Goal: Check status: Check status

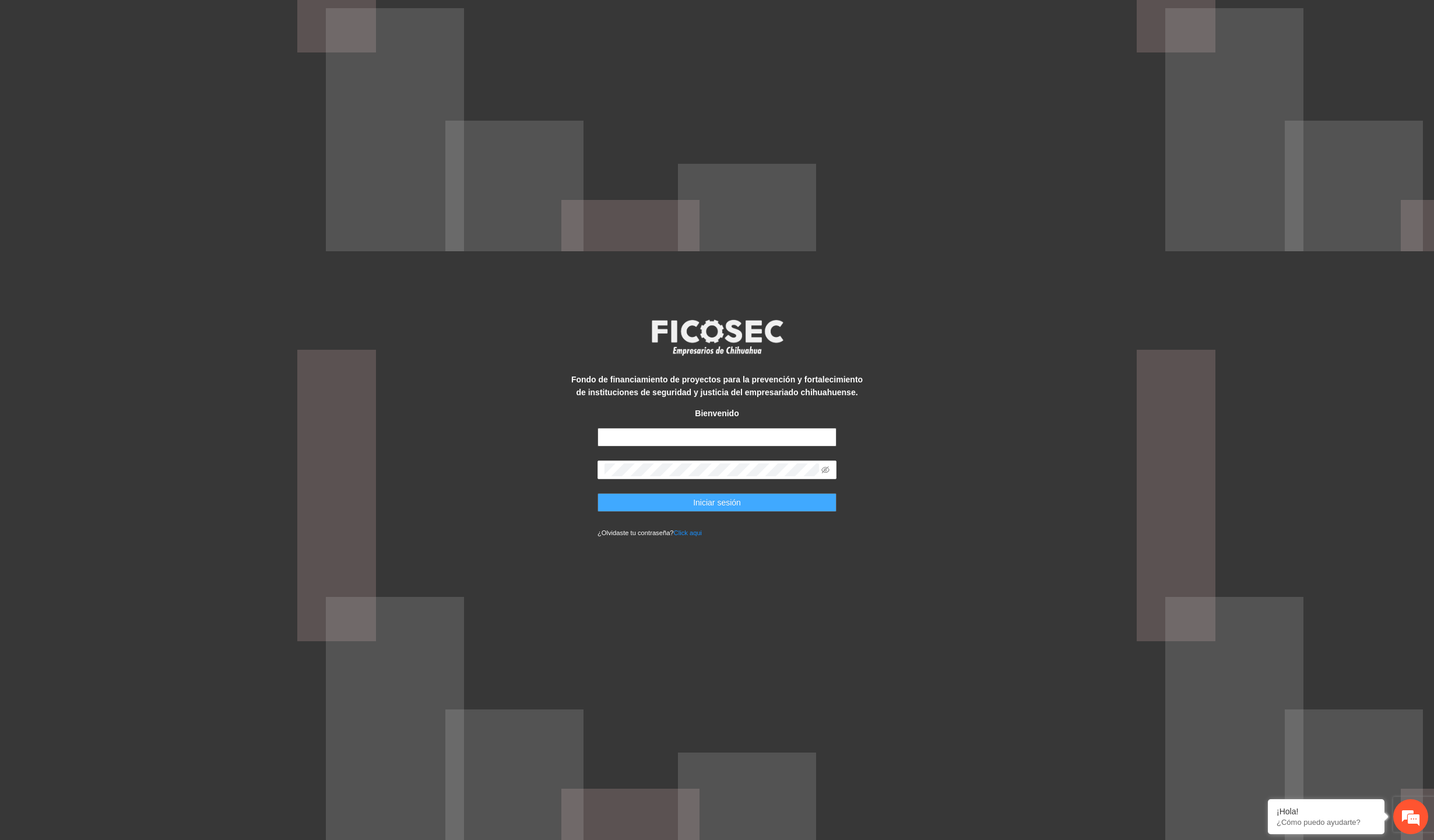
type input "**********"
click at [660, 496] on button "Iniciar sesión" at bounding box center [716, 502] width 239 height 19
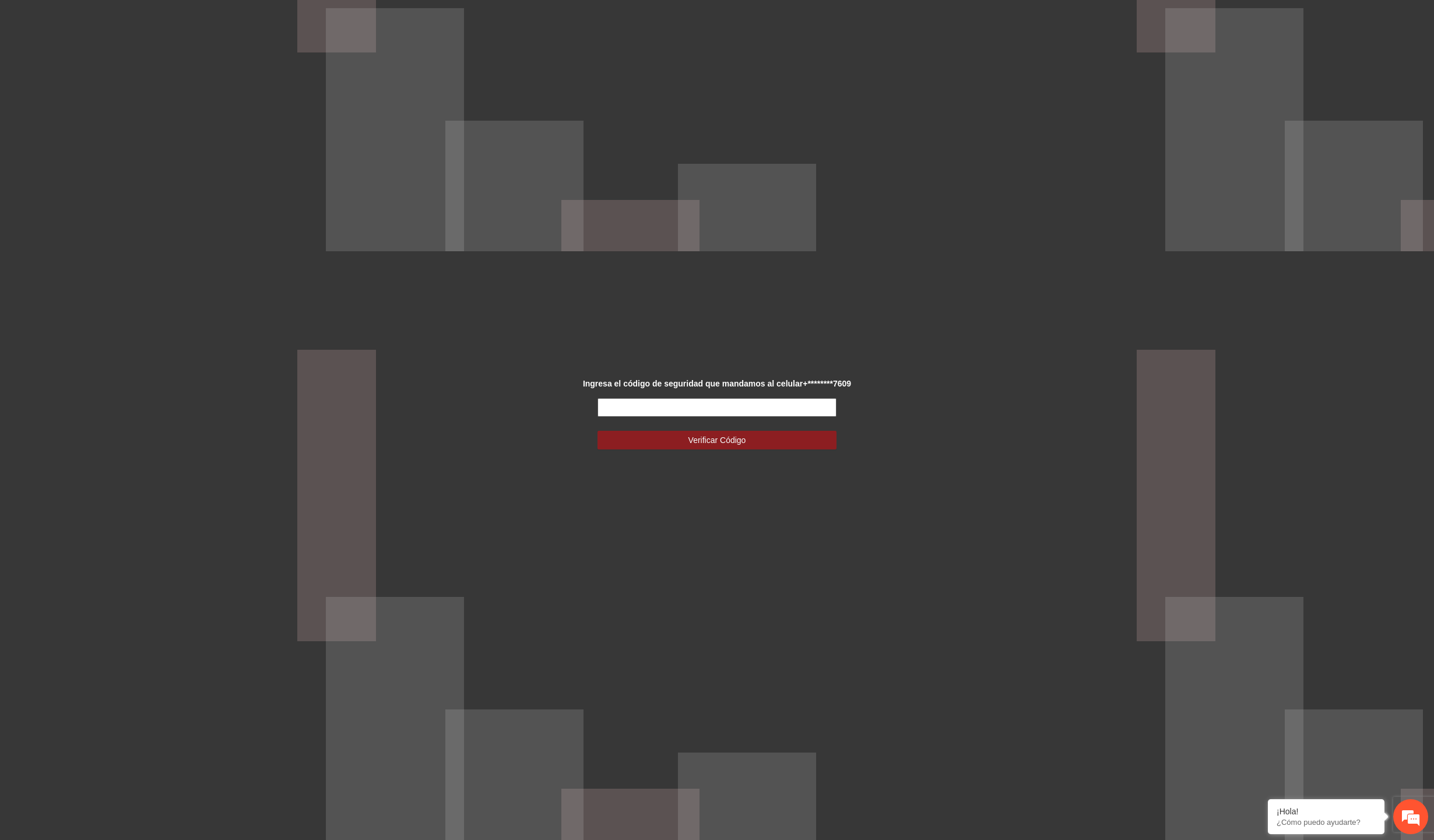
click at [656, 405] on input "text" at bounding box center [716, 407] width 239 height 19
type input "******"
click at [597, 431] on button "Verificar Código" at bounding box center [716, 440] width 239 height 19
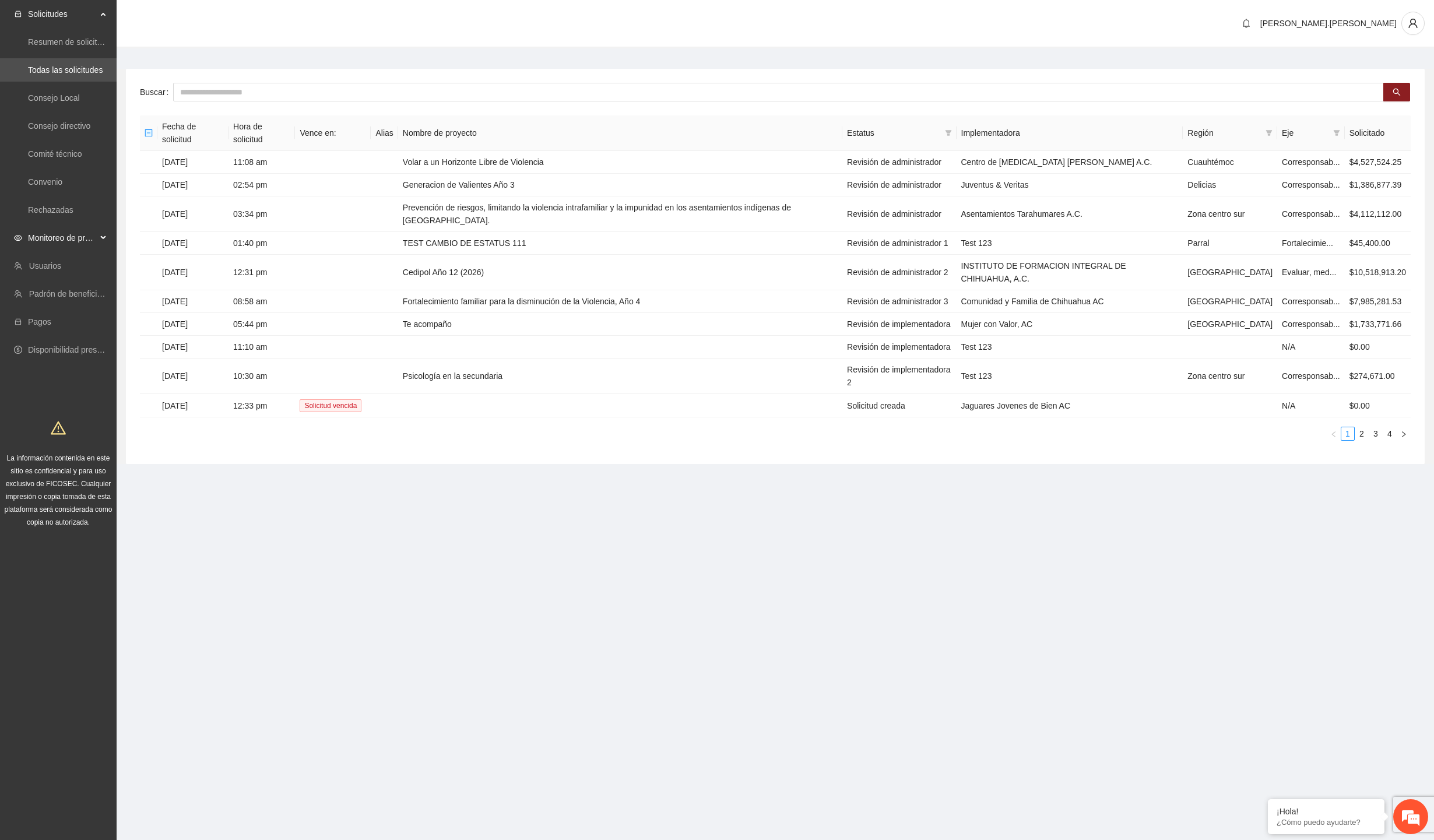
click at [71, 239] on span "Monitoreo de proyectos" at bounding box center [62, 238] width 69 height 23
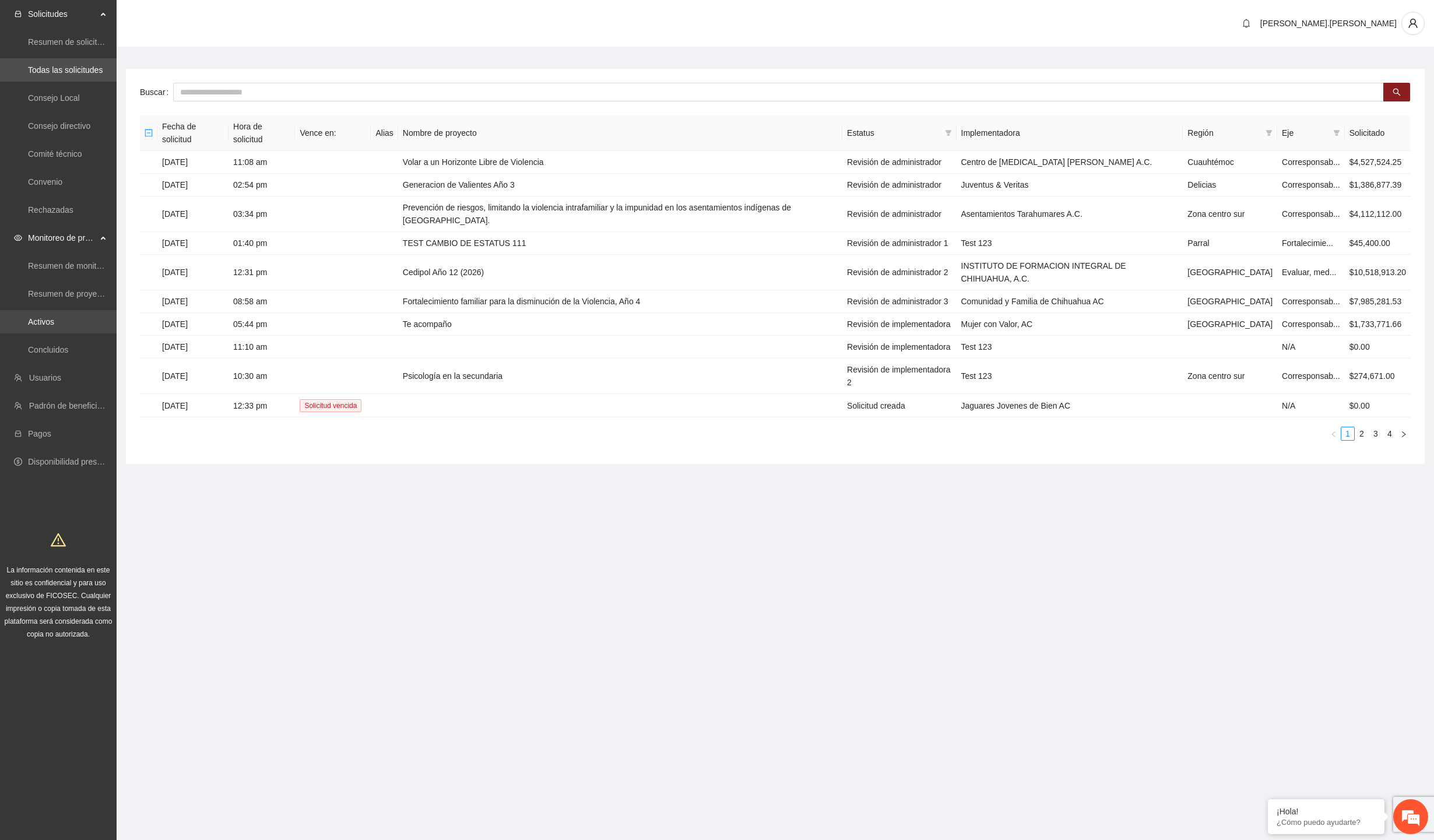
click at [54, 323] on link "Activos" at bounding box center [41, 321] width 26 height 9
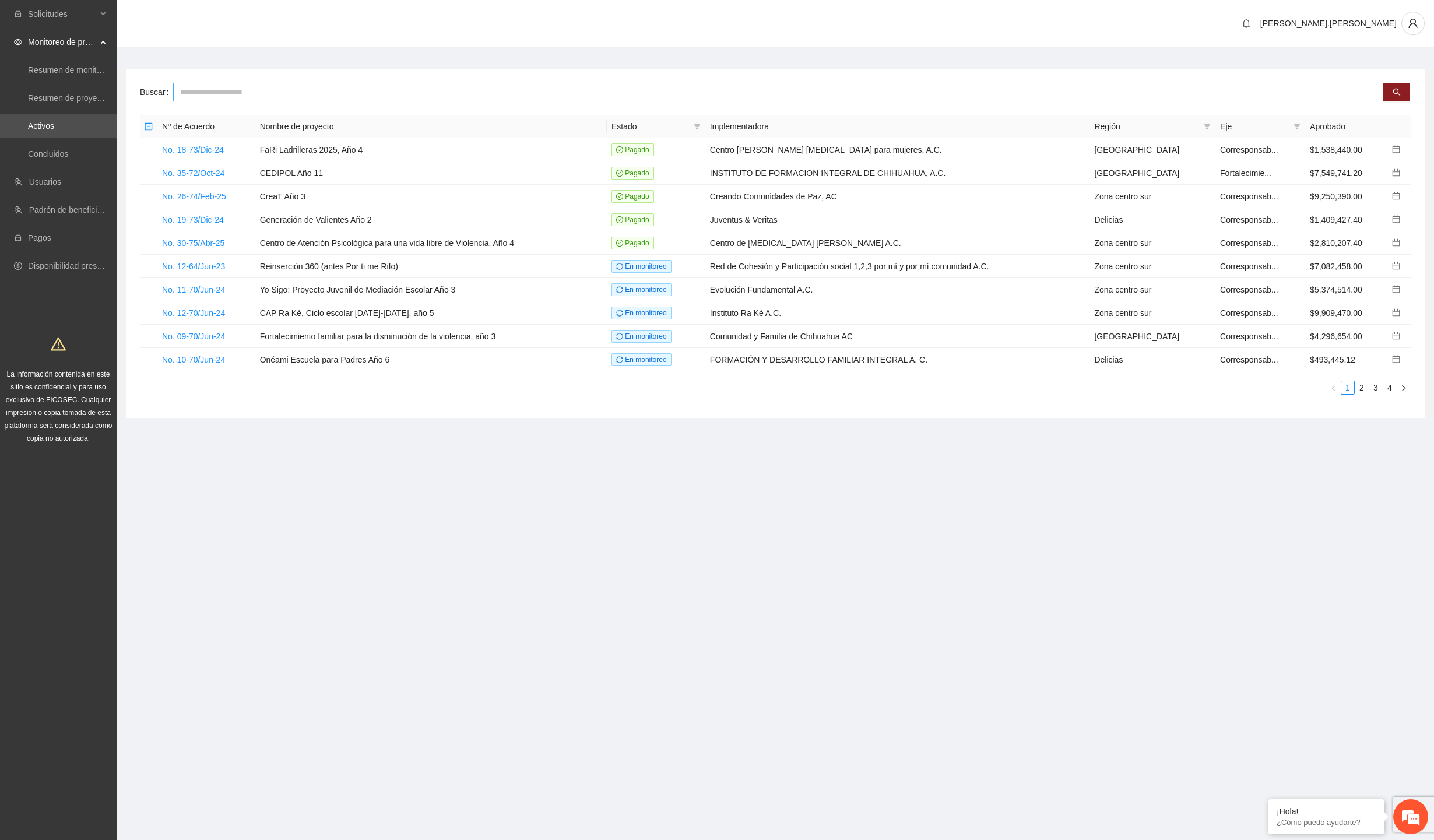
click at [246, 93] on input "text" at bounding box center [778, 92] width 1211 height 19
click at [85, 14] on span "Solicitudes" at bounding box center [62, 14] width 69 height 23
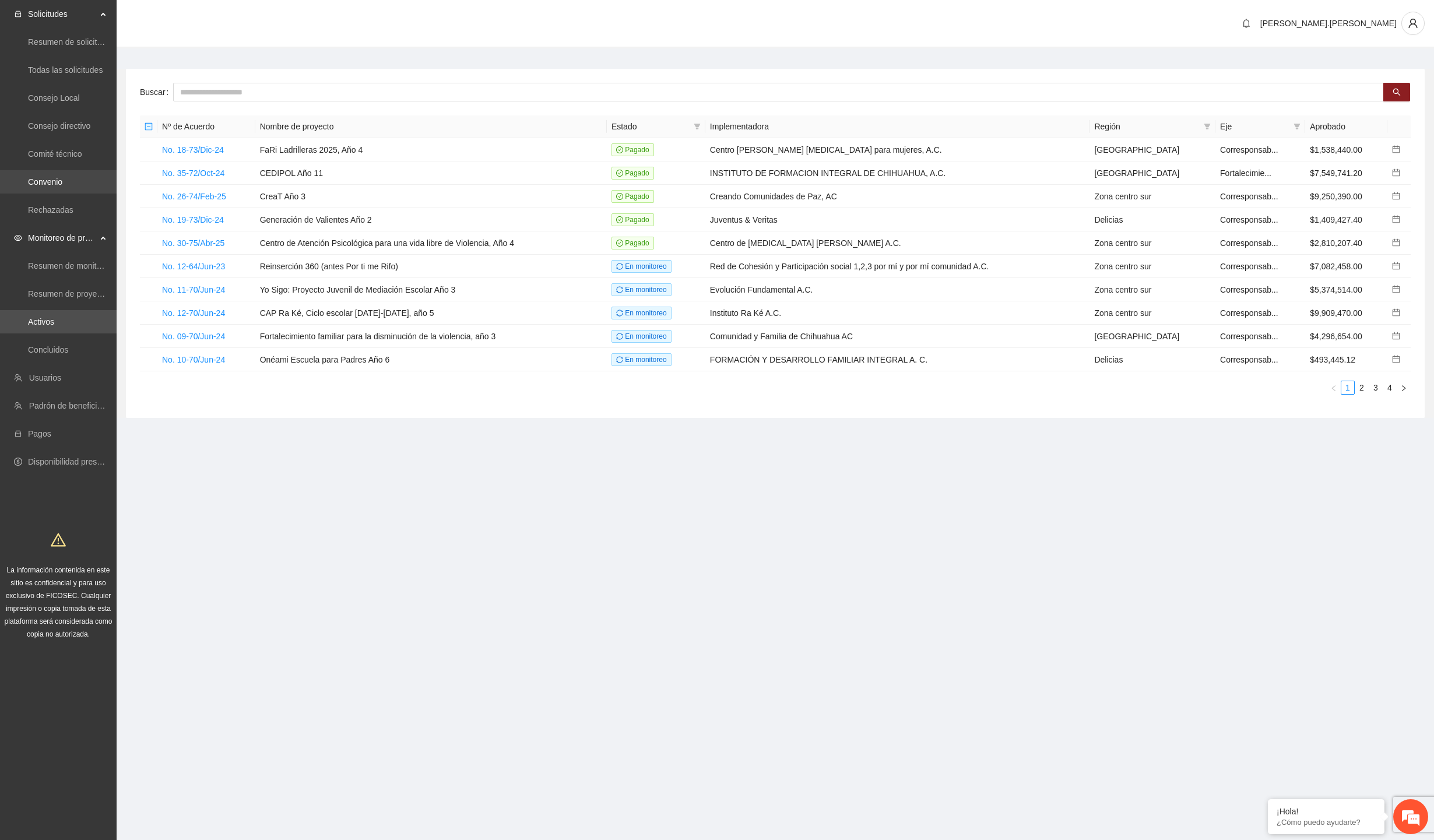
click at [62, 185] on link "Convenio" at bounding box center [45, 182] width 34 height 9
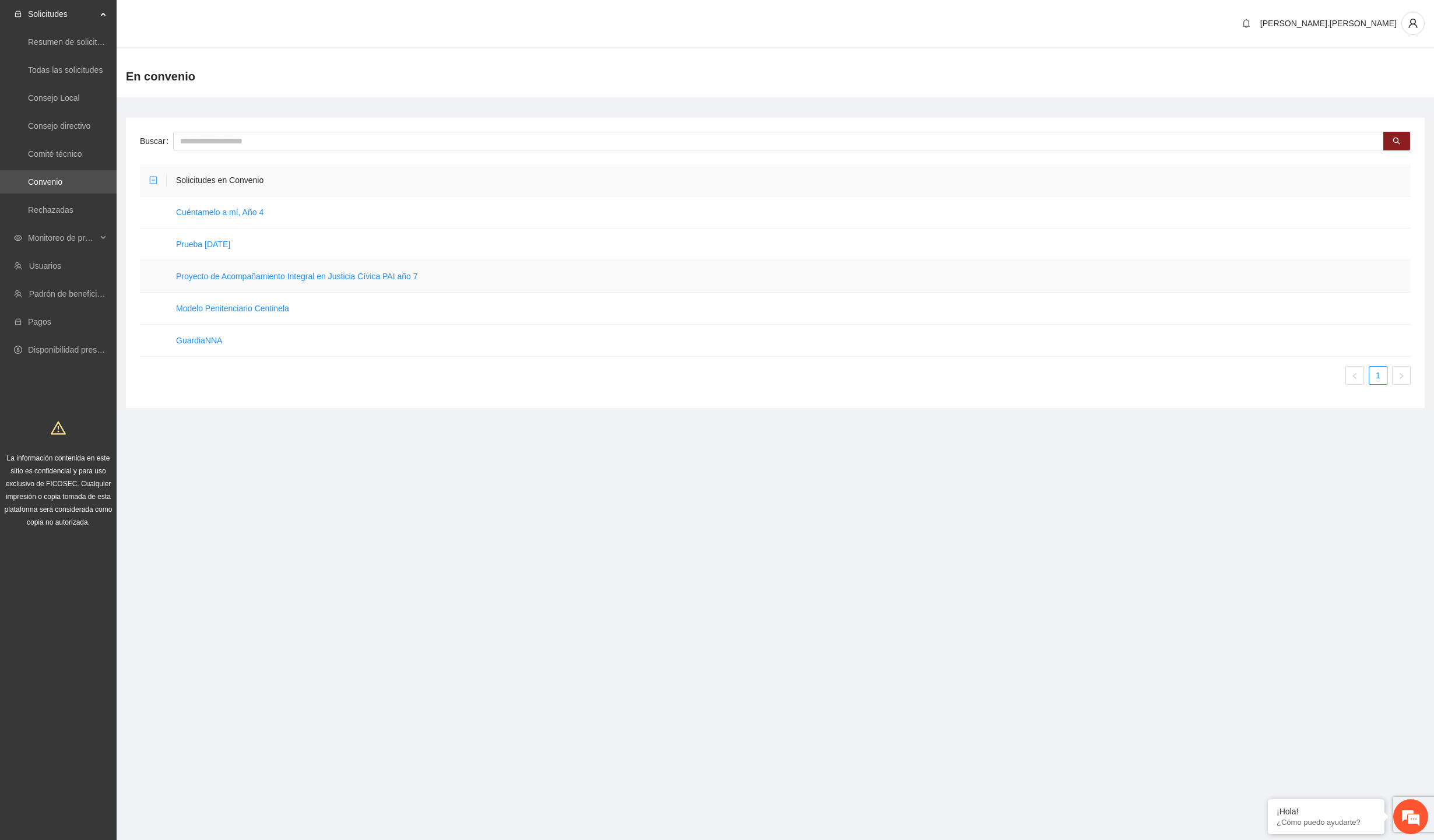
click at [224, 282] on td "Proyecto de Acompañamiento Integral en Justicia Cívica PAI año 7" at bounding box center [789, 276] width 1244 height 32
click at [226, 280] on link "Proyecto de Acompañamiento Integral en Justicia Cívica PAI año 7" at bounding box center [297, 276] width 242 height 9
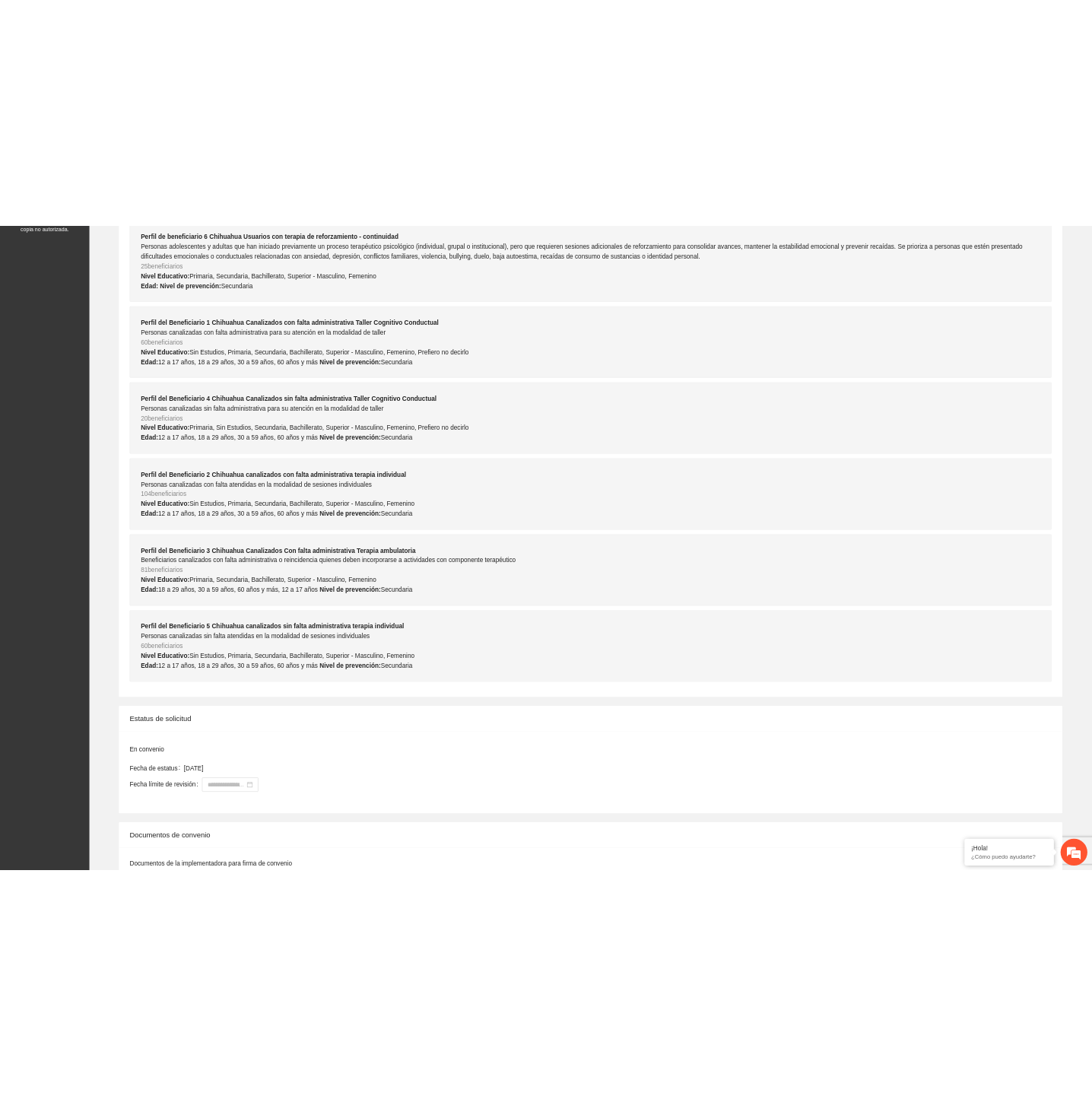
scroll to position [1352, 0]
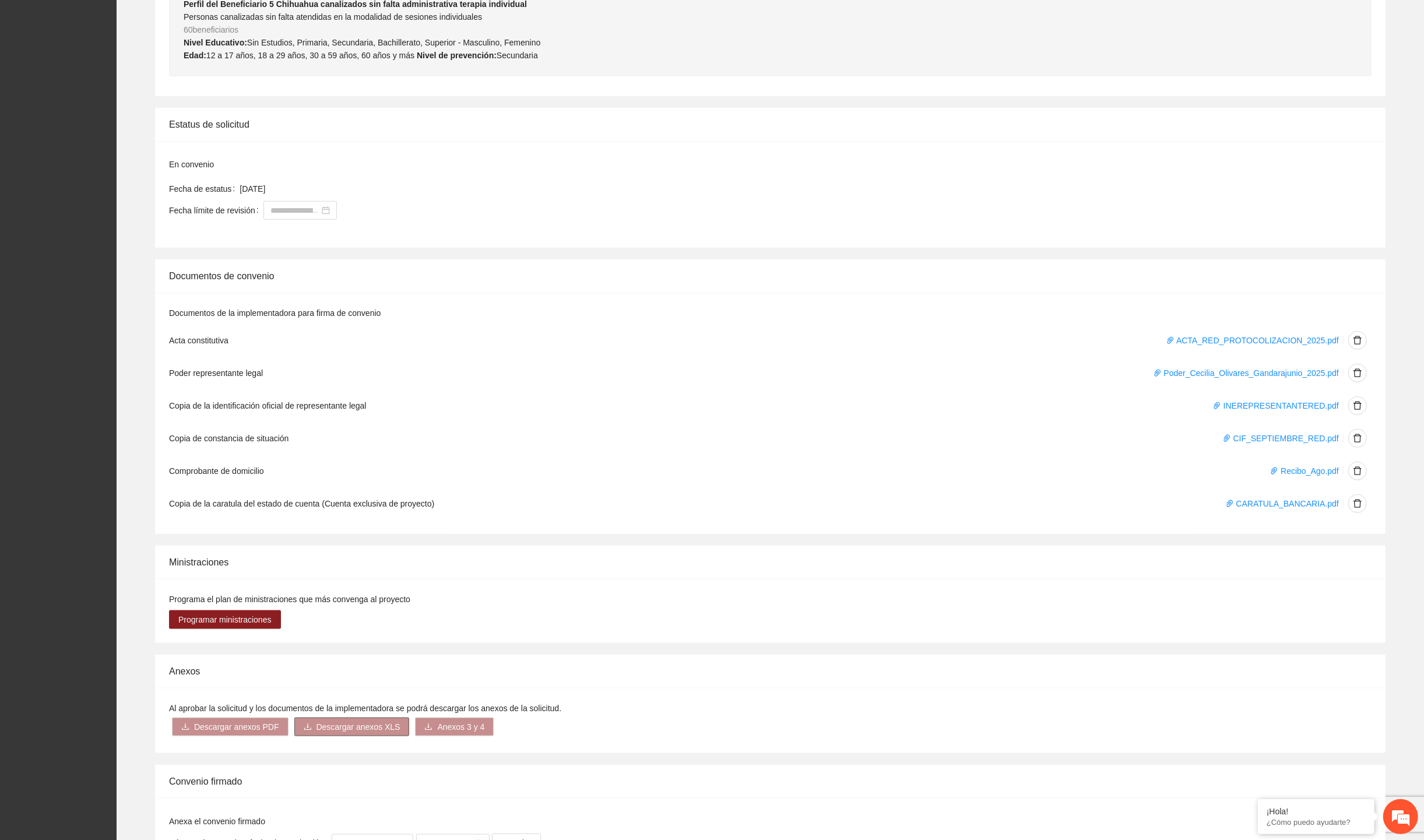
click at [355, 729] on span "Descargar anexos XLS" at bounding box center [358, 727] width 84 height 13
click at [241, 725] on span "Descargar anexos PDF" at bounding box center [236, 727] width 85 height 13
click at [236, 606] on span "Información general" at bounding box center [221, 606] width 72 height 9
click at [218, 625] on link "Ficha técnica" at bounding box center [209, 623] width 48 height 9
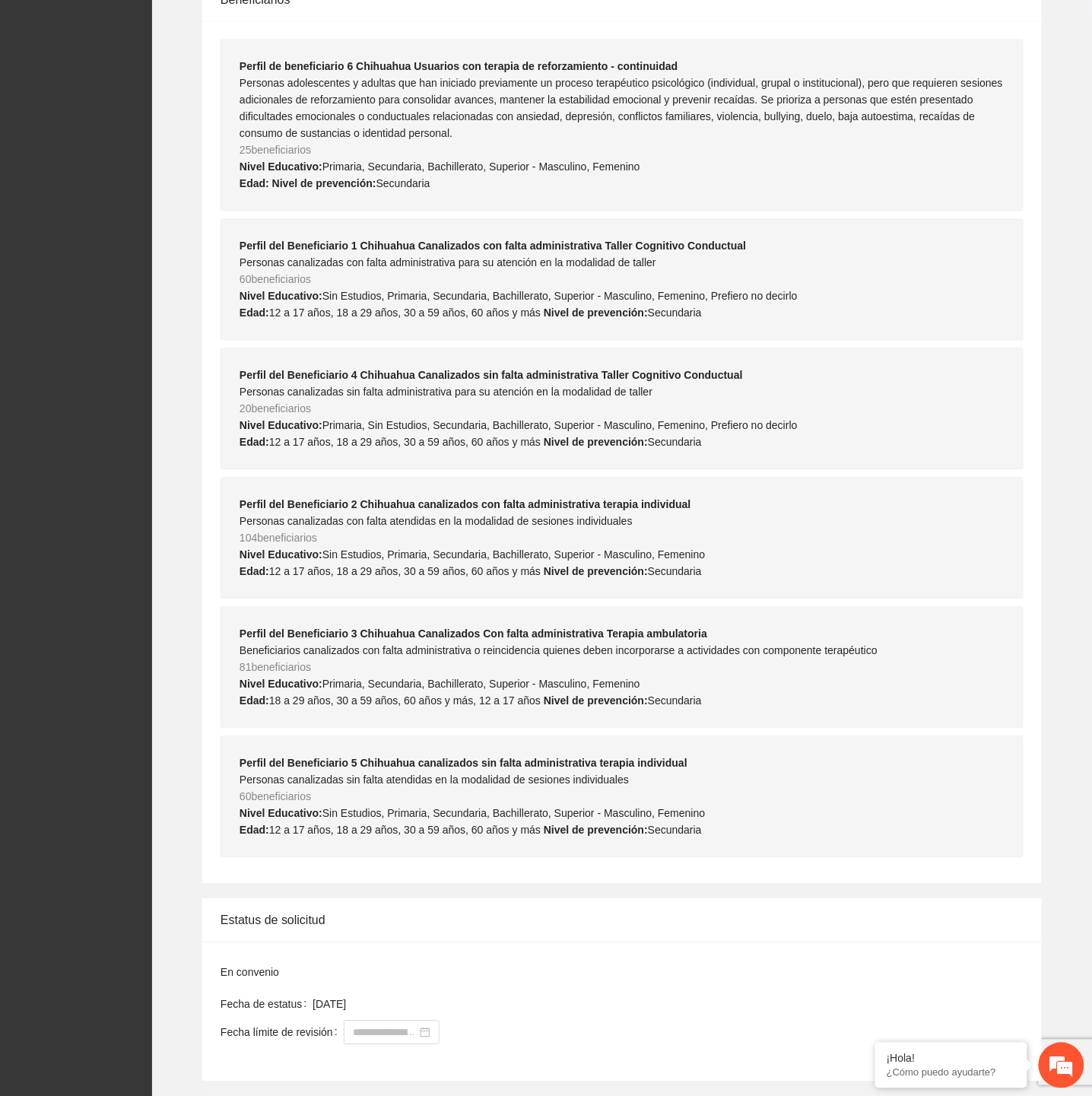
scroll to position [0, 0]
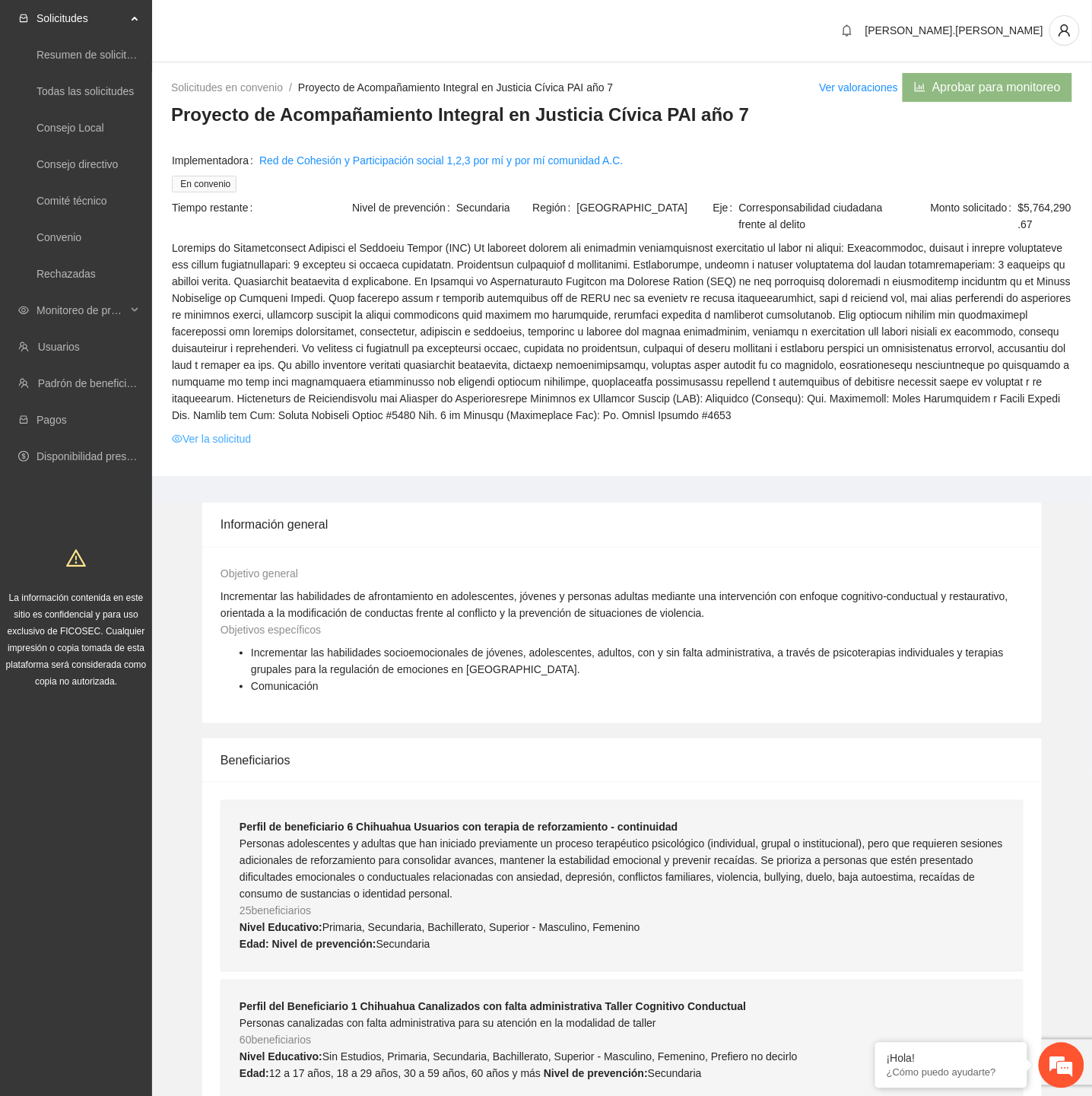
click at [204, 436] on link "Ver la solicitud" at bounding box center [211, 439] width 79 height 17
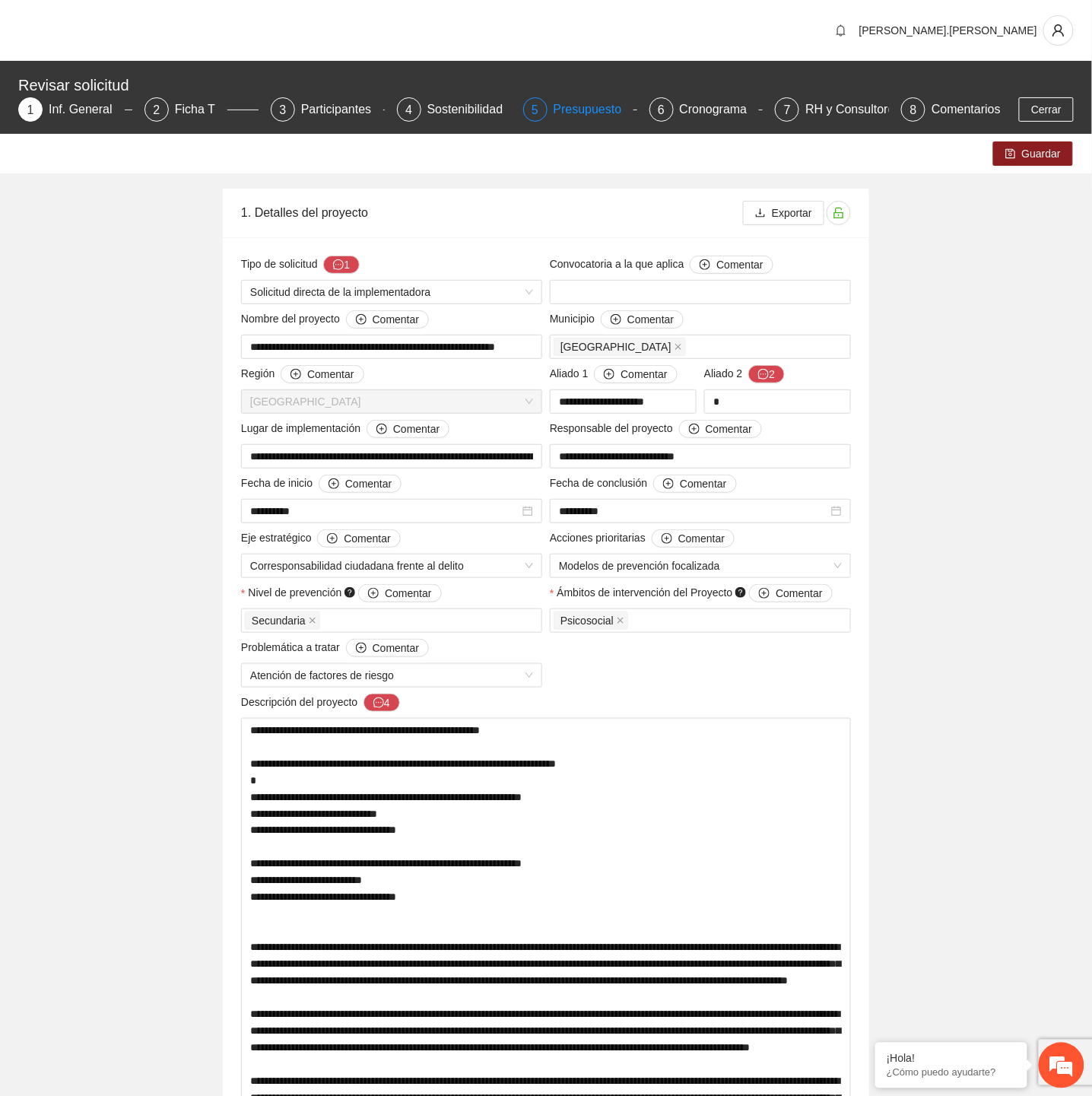
click at [555, 105] on div "Presupuesto" at bounding box center [594, 110] width 81 height 25
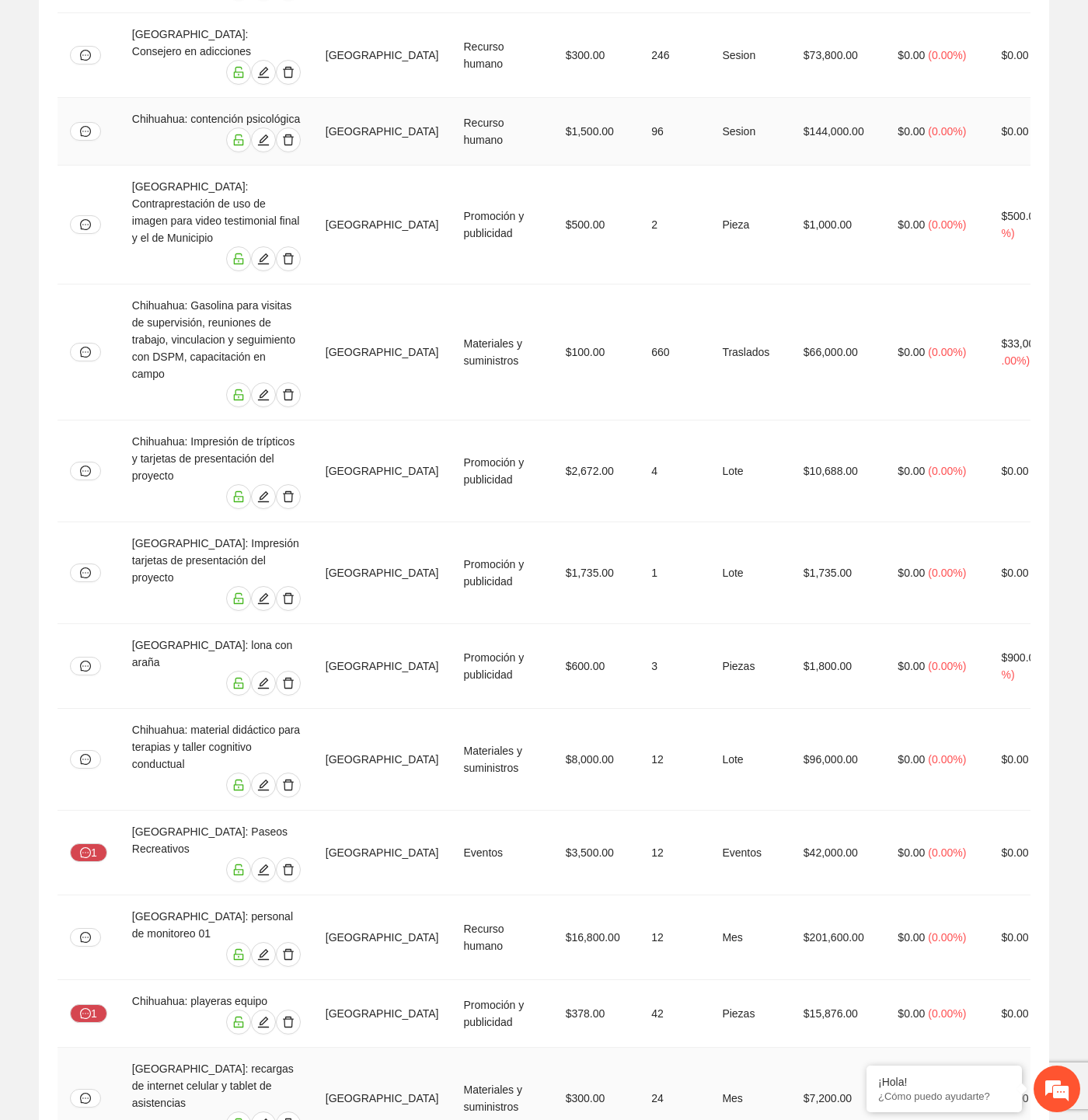
scroll to position [1986, 0]
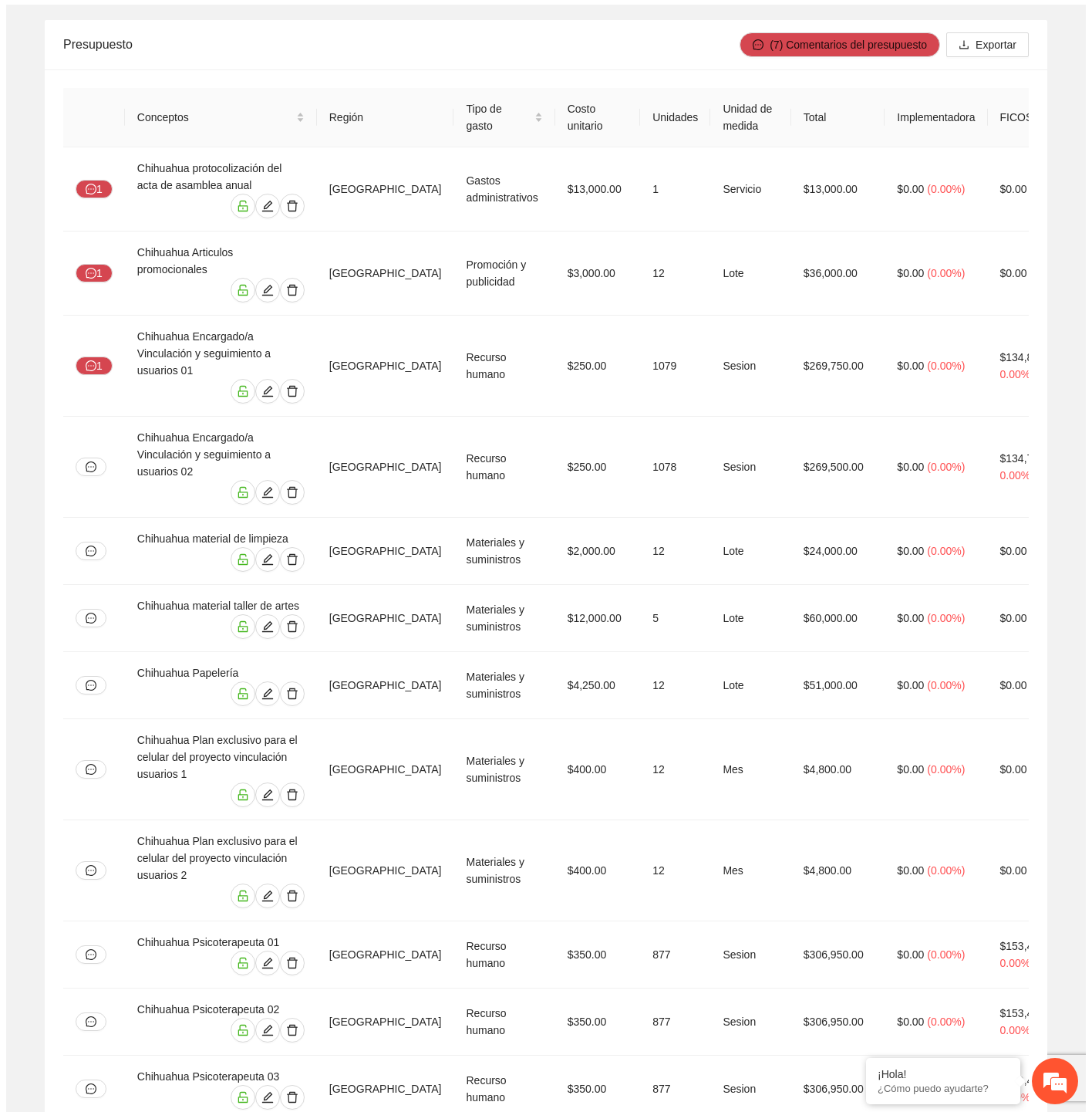
scroll to position [0, 0]
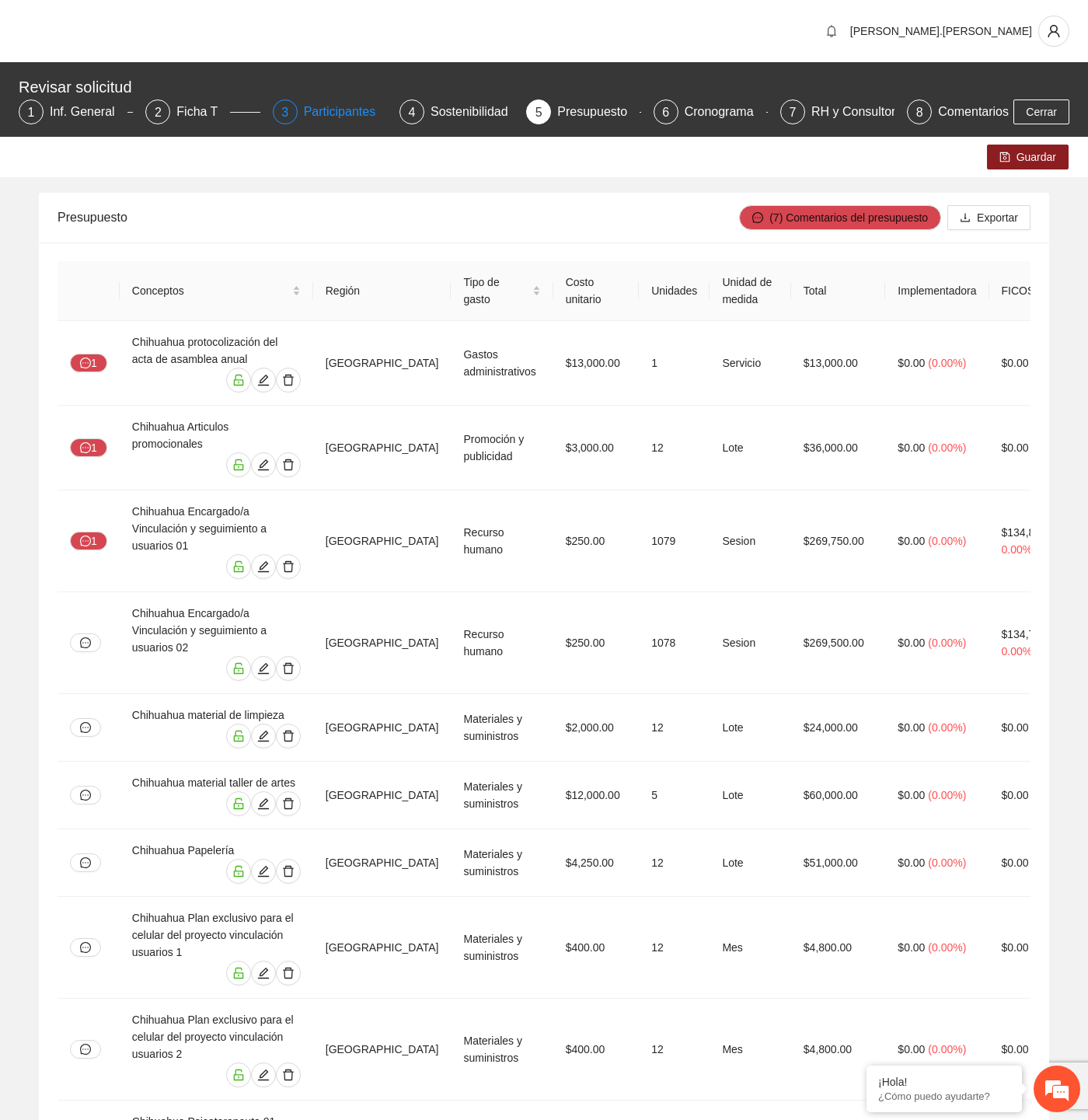
click at [352, 116] on div "Participantes" at bounding box center [346, 112] width 85 height 25
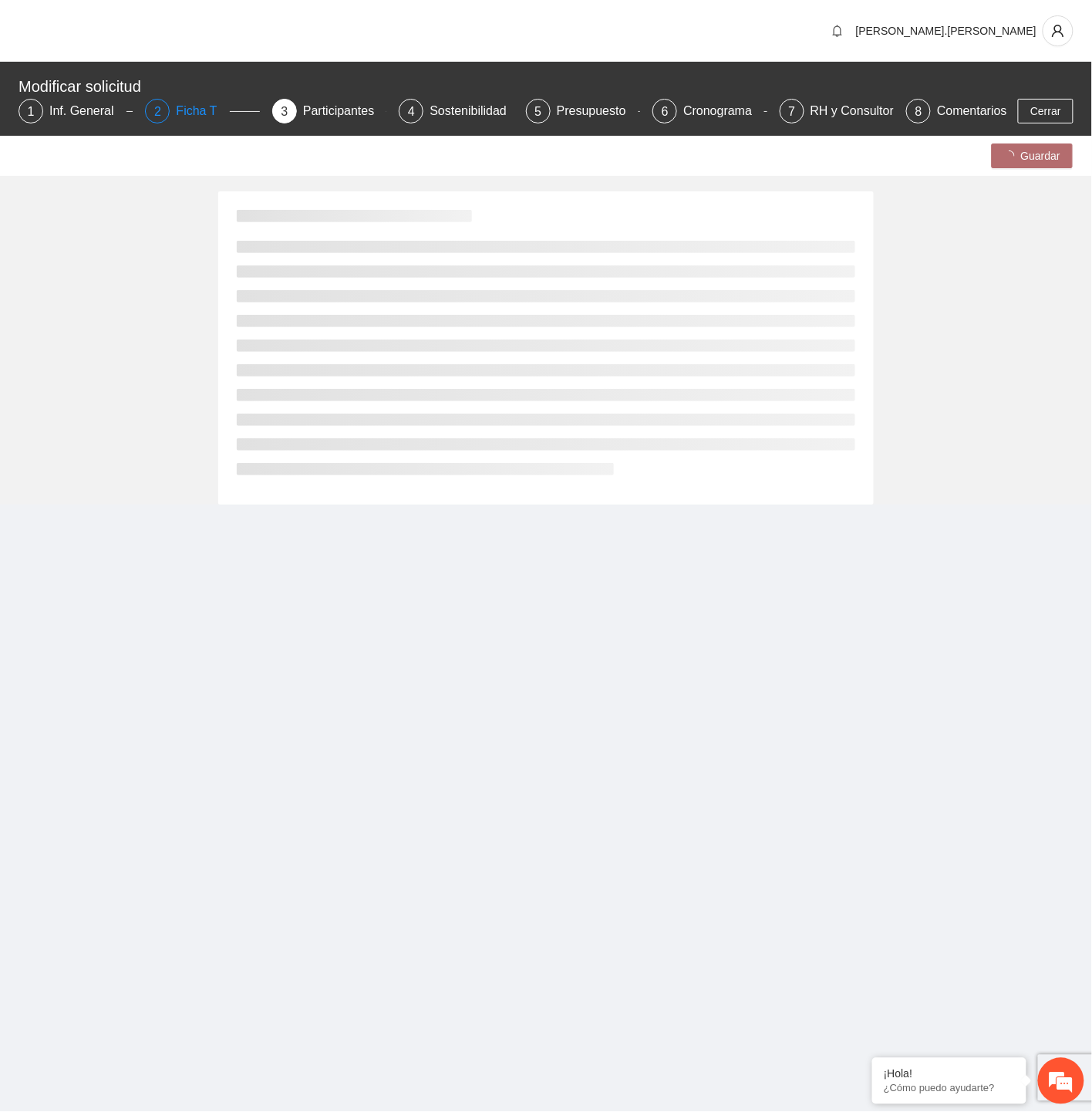
click at [182, 115] on div "Ficha T" at bounding box center [202, 111] width 53 height 25
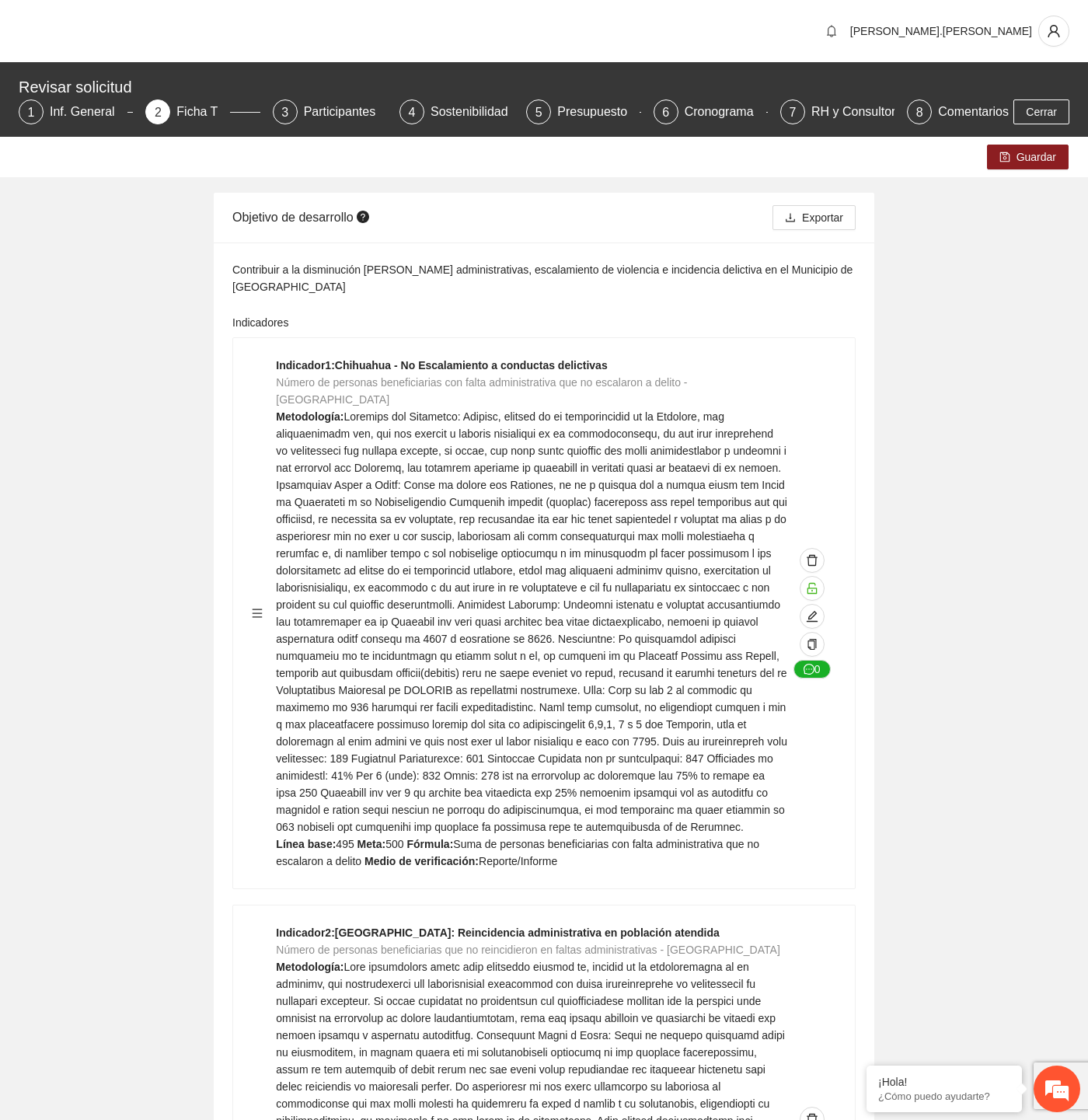
drag, startPoint x: 367, startPoint y: 12, endPoint x: 319, endPoint y: 0, distance: 49.5
click at [367, 12] on div "andrea.gonzalez" at bounding box center [544, 31] width 1088 height 62
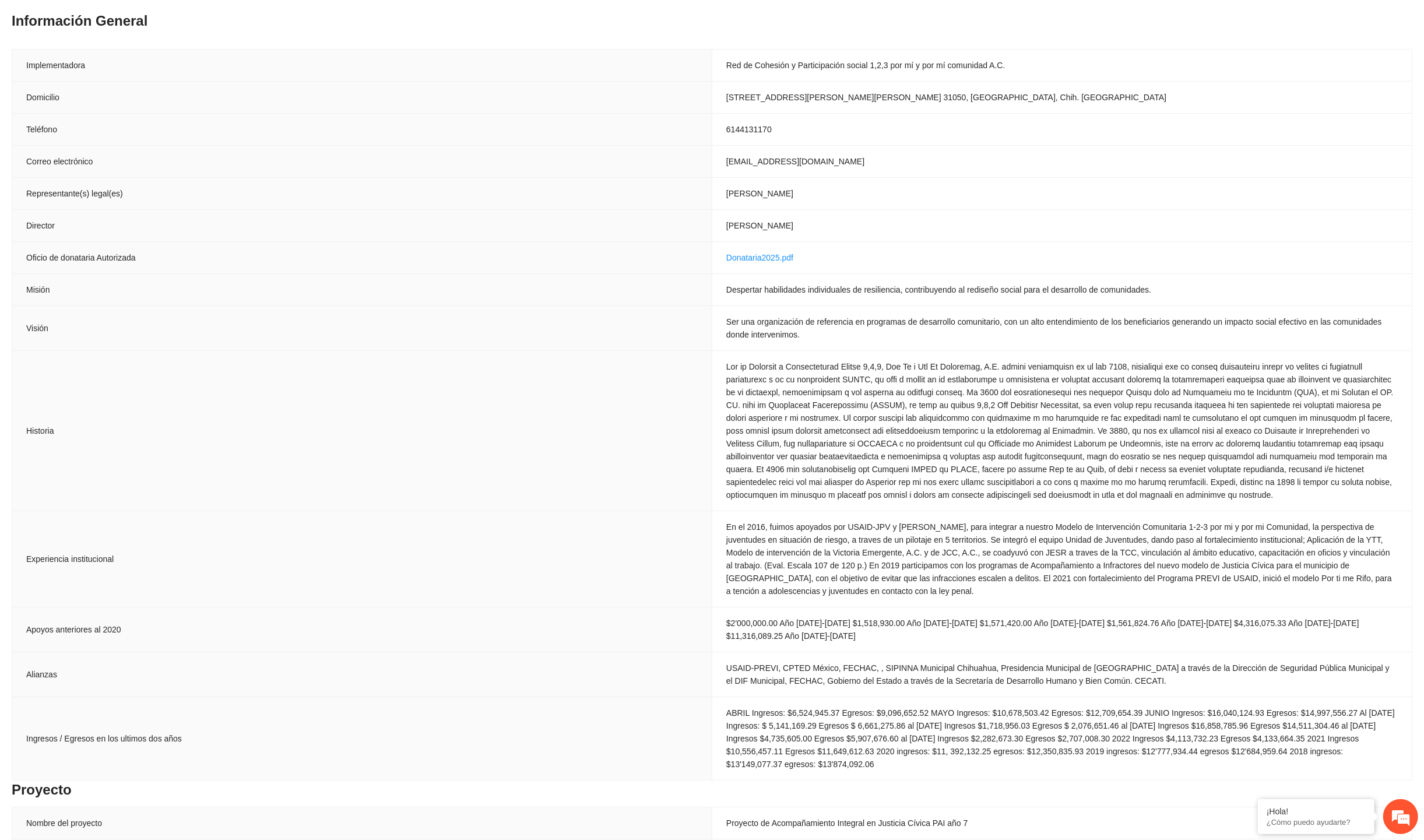
click at [946, 25] on h3 "Información General" at bounding box center [712, 21] width 1401 height 19
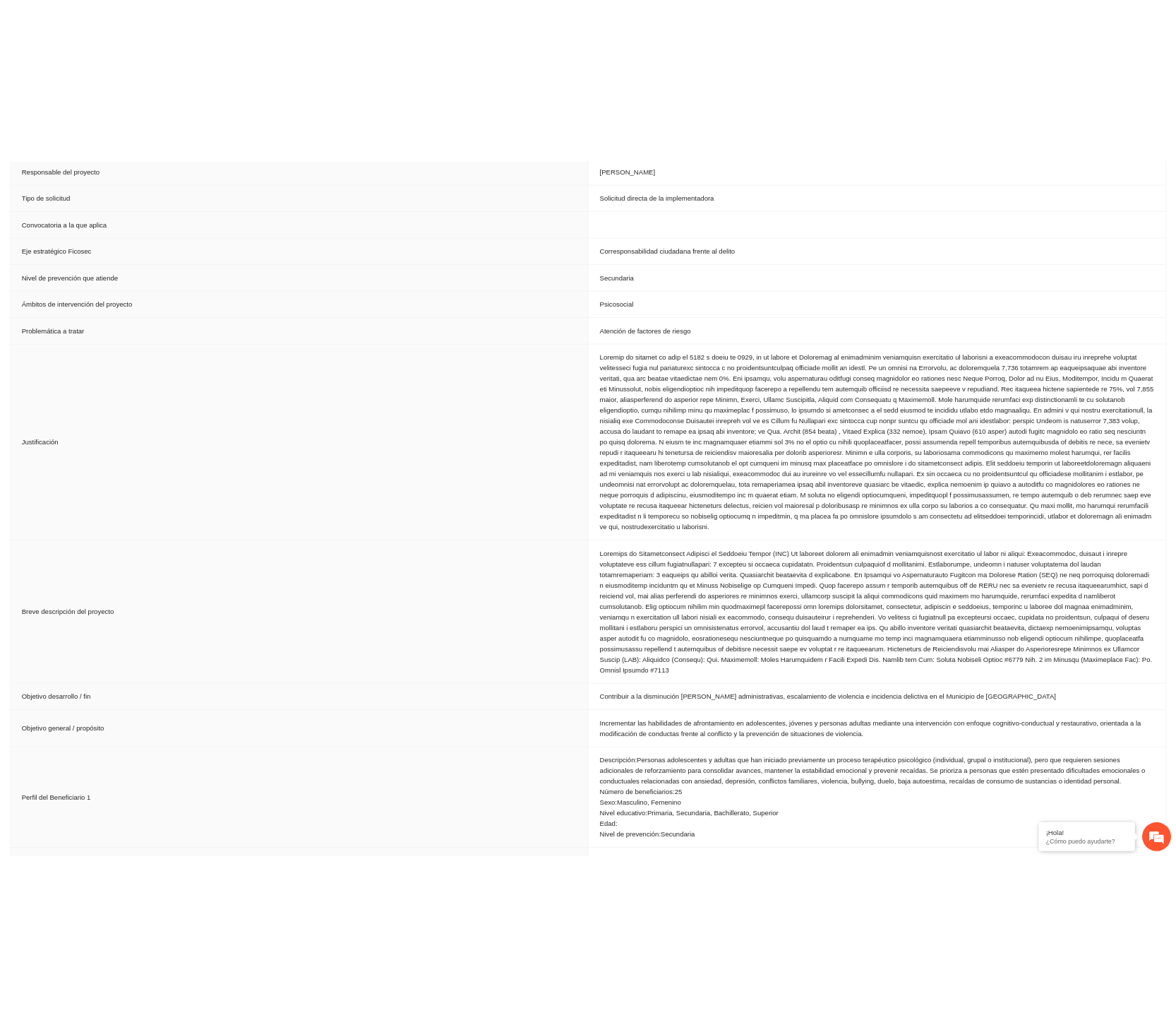
scroll to position [1364, 0]
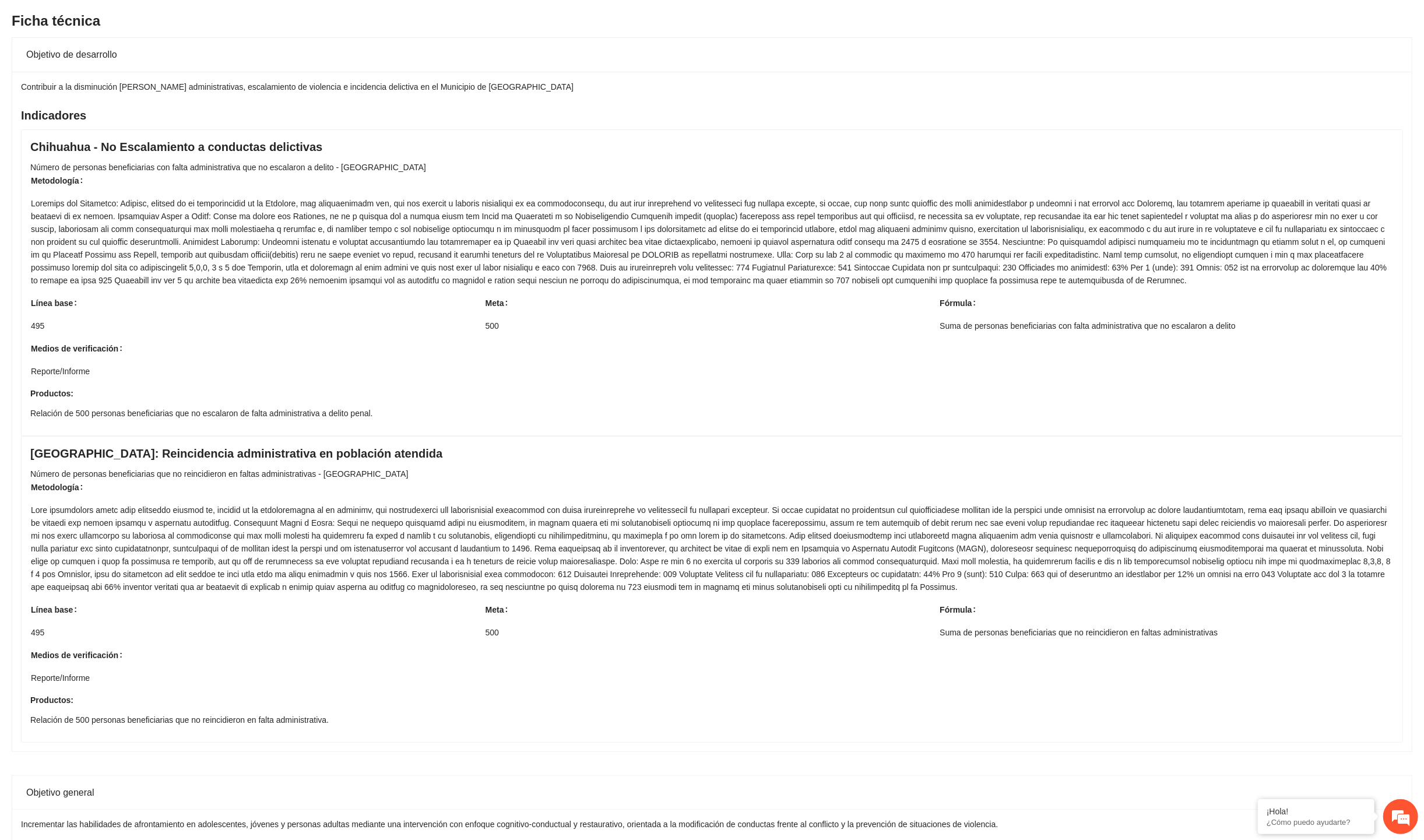
click at [461, 291] on td at bounding box center [712, 246] width 1363 height 100
drag, startPoint x: 1035, startPoint y: 103, endPoint x: 976, endPoint y: 84, distance: 62.0
click at [976, 84] on div "Contribuir a la disminución [PERSON_NAME] administrativas, escalamiento de viol…" at bounding box center [712, 411] width 1400 height 679
